Goal: Check status: Check status

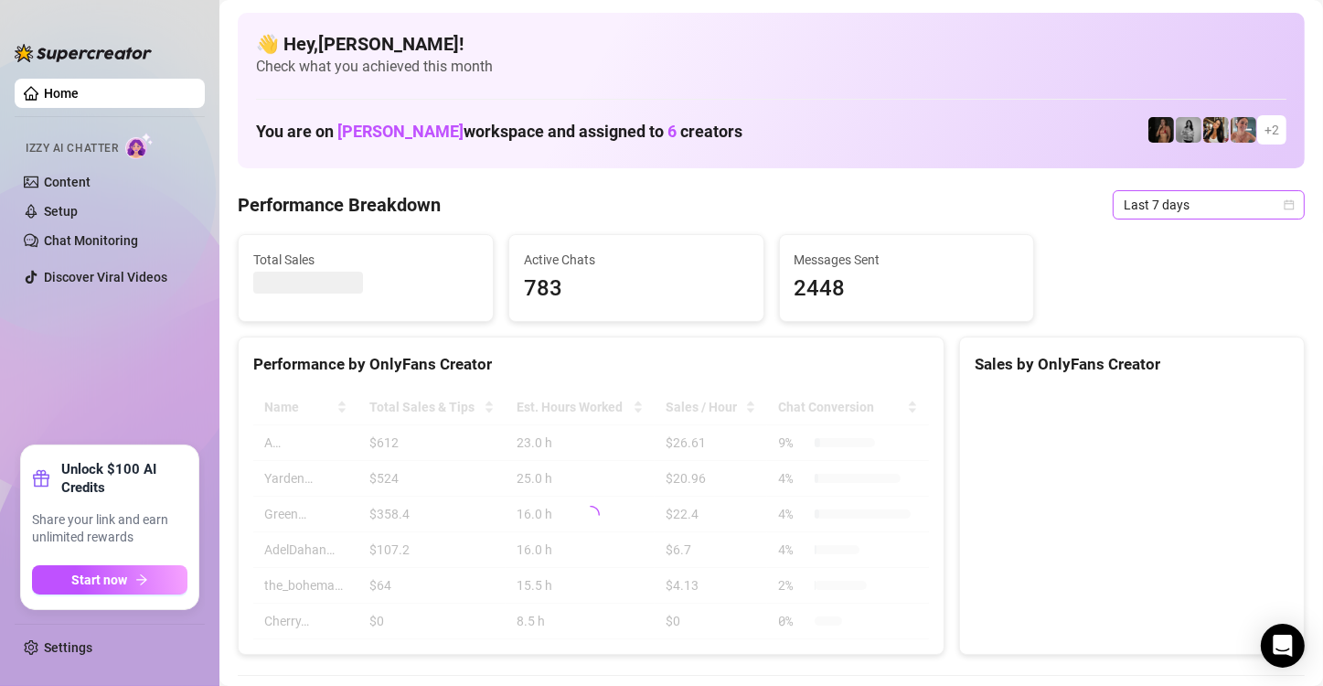
click at [1284, 205] on icon "calendar" at bounding box center [1289, 204] width 11 height 11
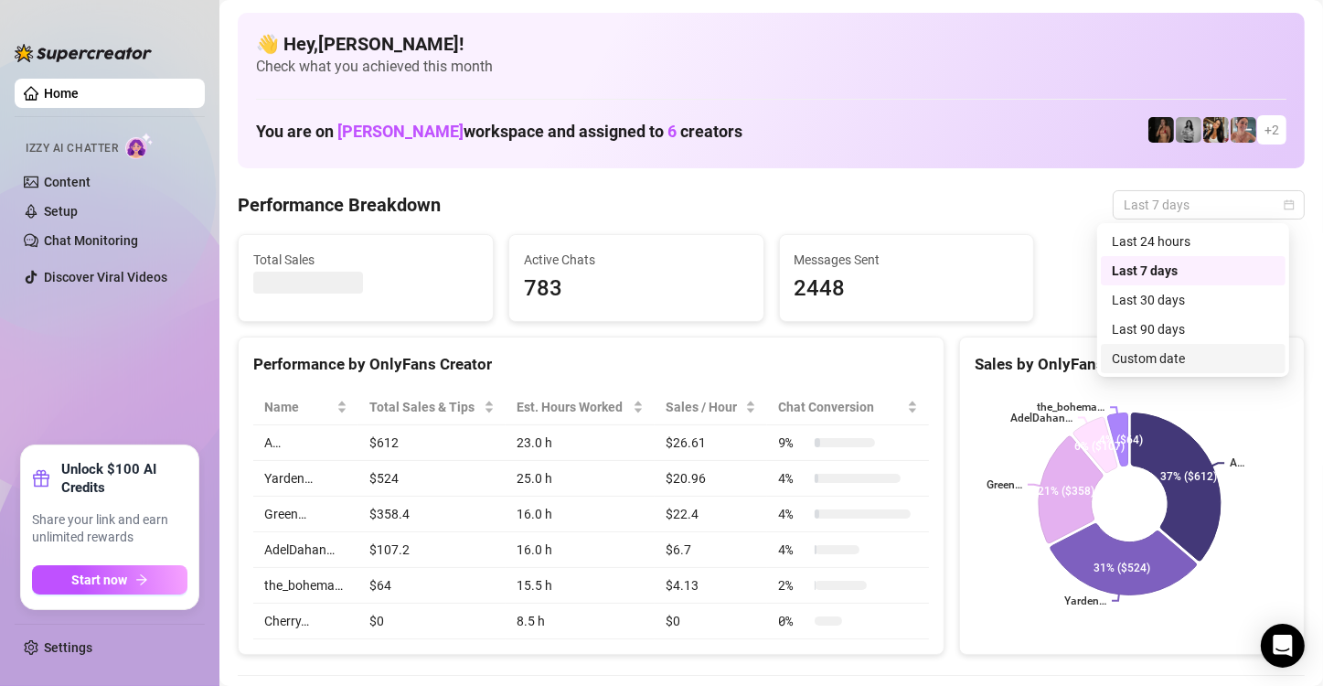
click at [1219, 362] on div "Custom date" at bounding box center [1193, 358] width 163 height 20
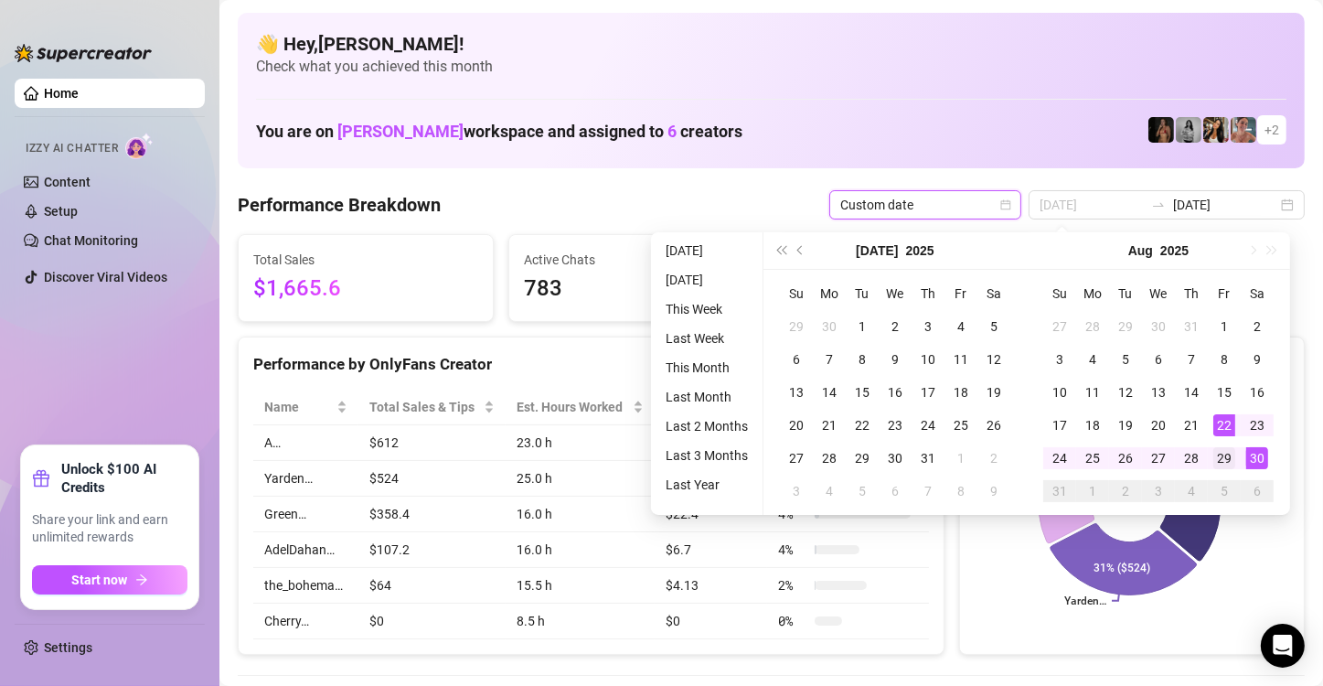
type input "[DATE]"
click at [1225, 455] on div "29" at bounding box center [1225, 458] width 22 height 22
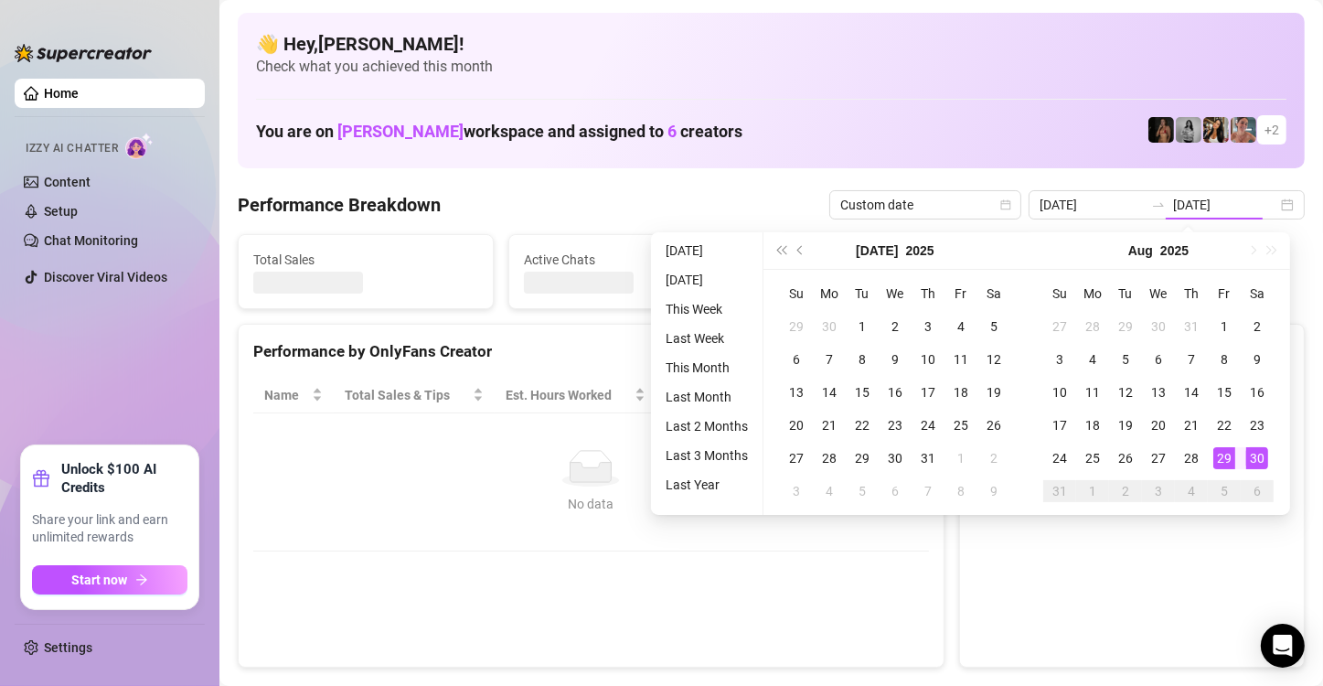
type input "[DATE]"
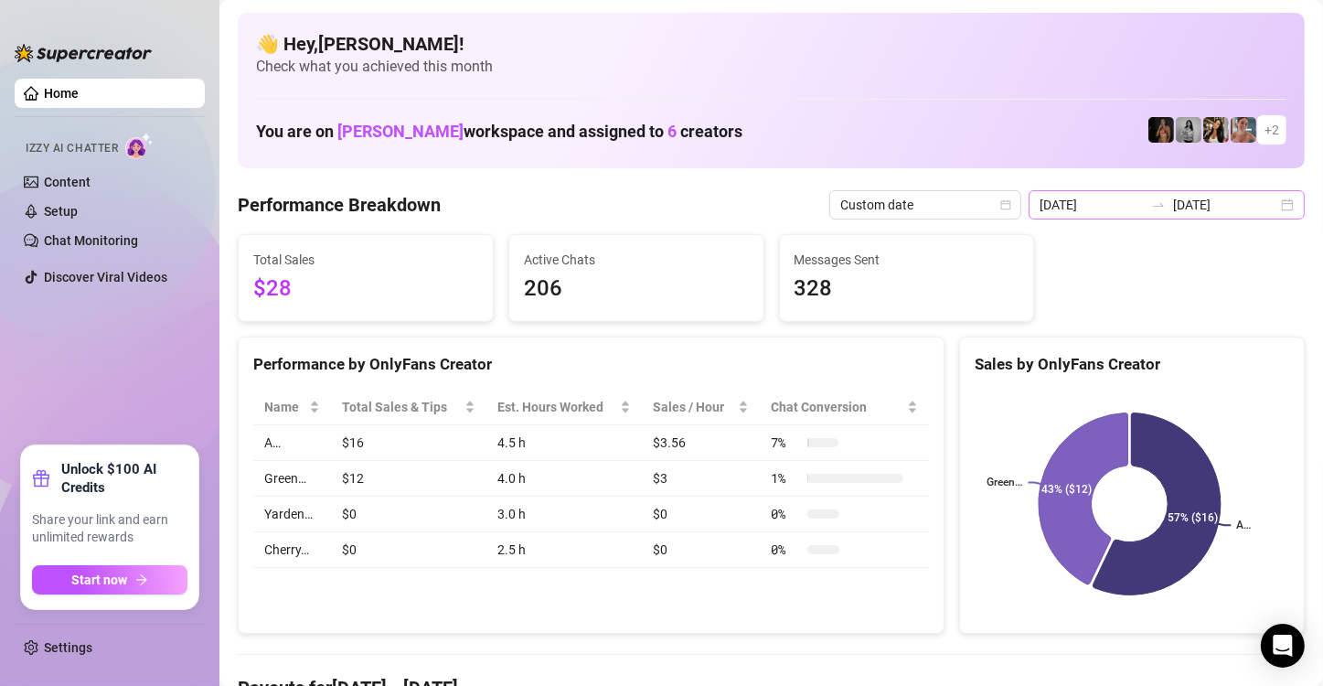
click at [1277, 214] on div "[DATE] [DATE]" at bounding box center [1167, 204] width 276 height 29
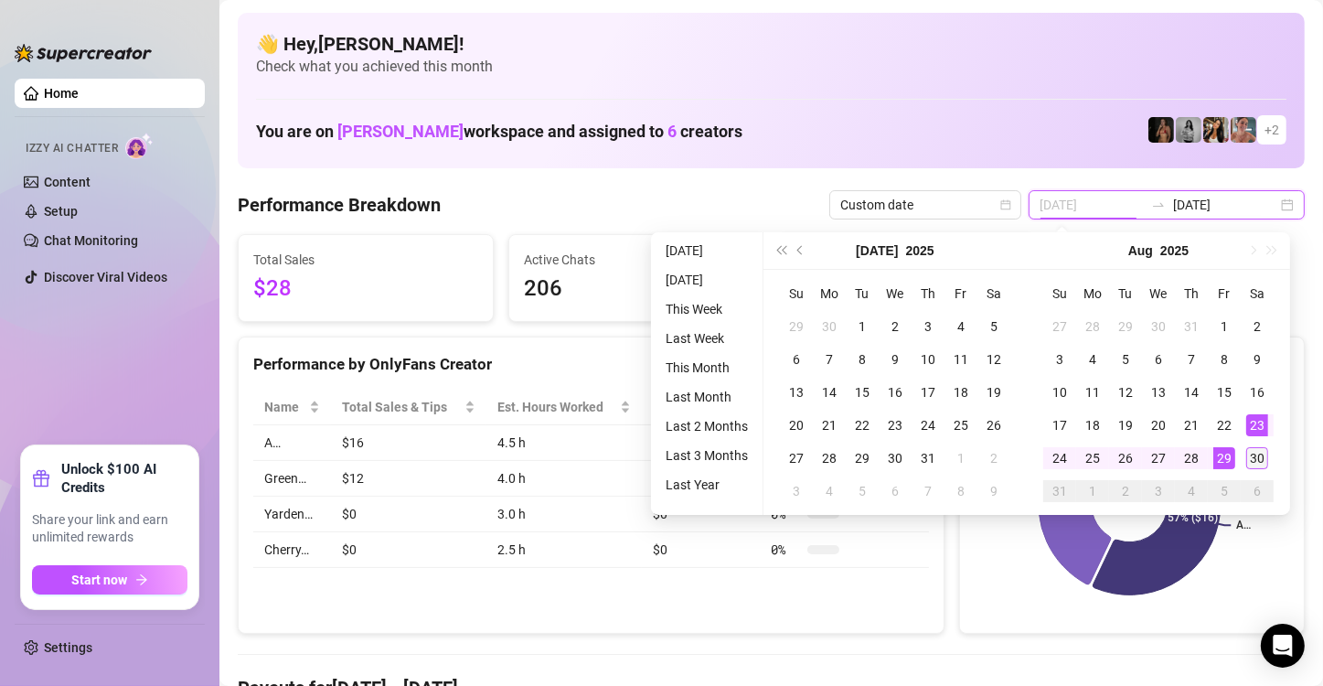
type input "[DATE]"
click at [1253, 451] on div "30" at bounding box center [1258, 458] width 22 height 22
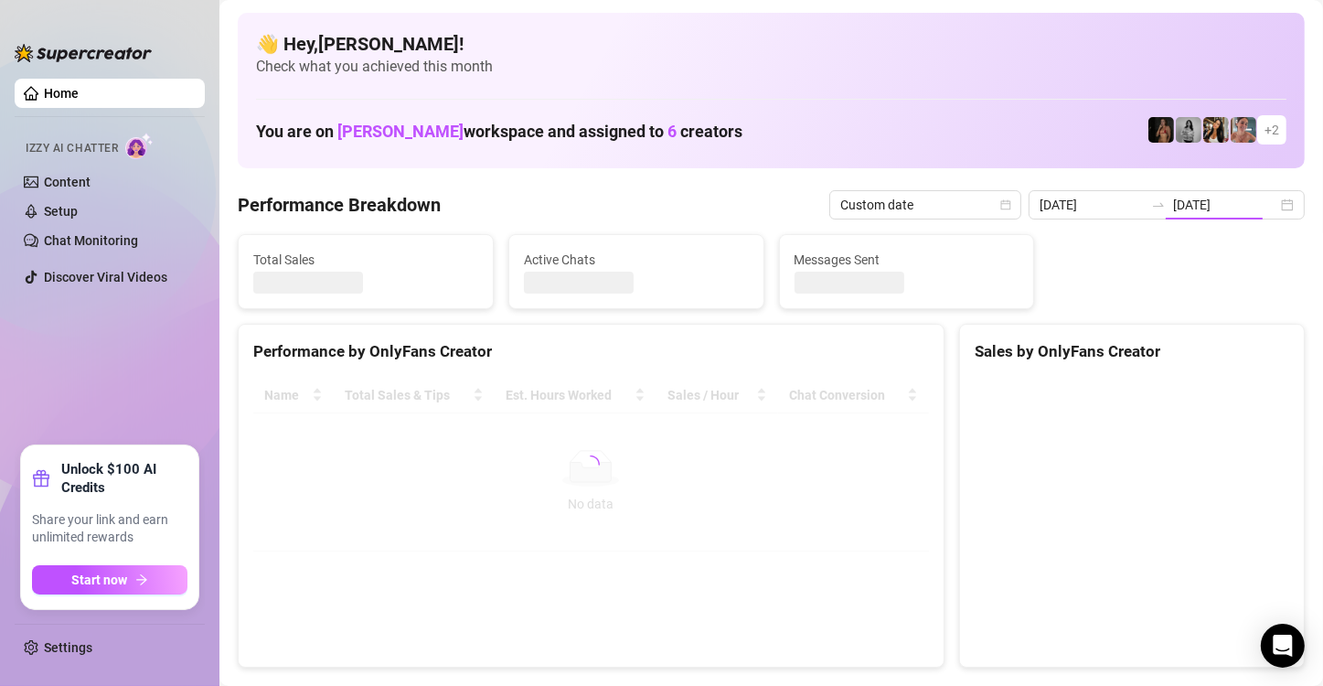
type input "[DATE]"
